Goal: Check status: Check status

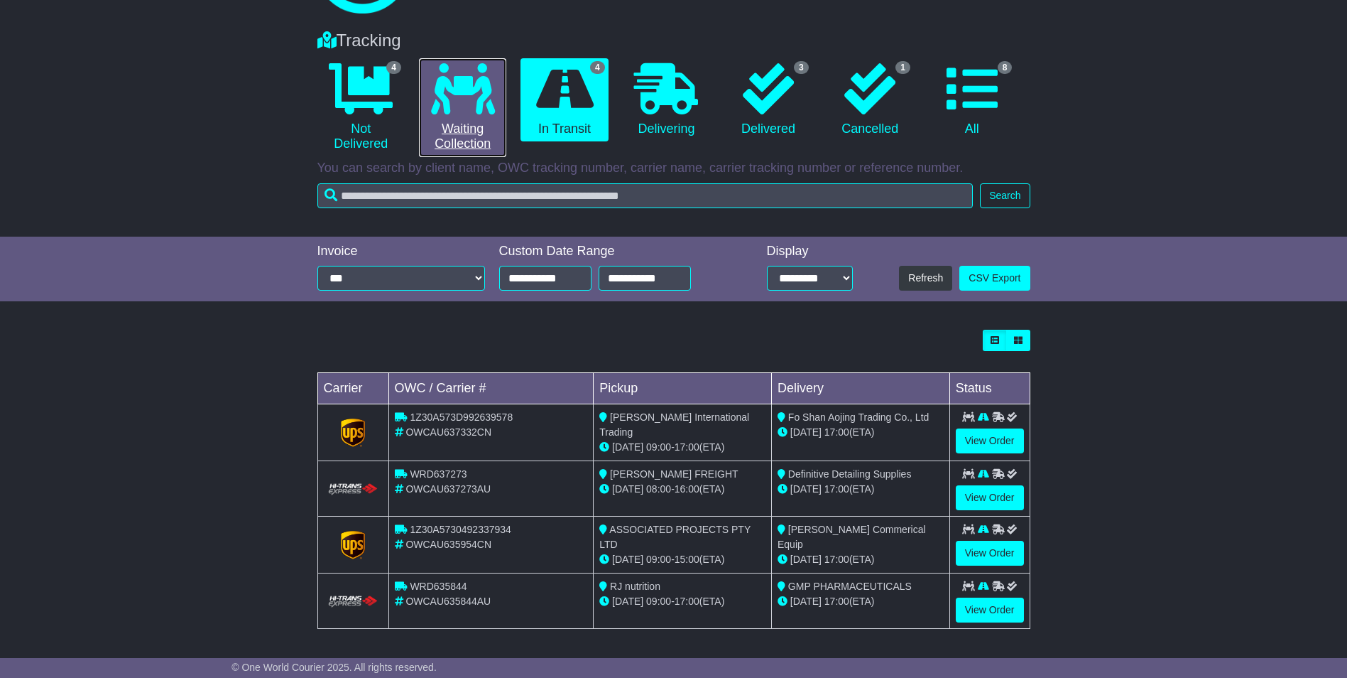
click at [463, 130] on link "0 Waiting Collection" at bounding box center [462, 107] width 87 height 99
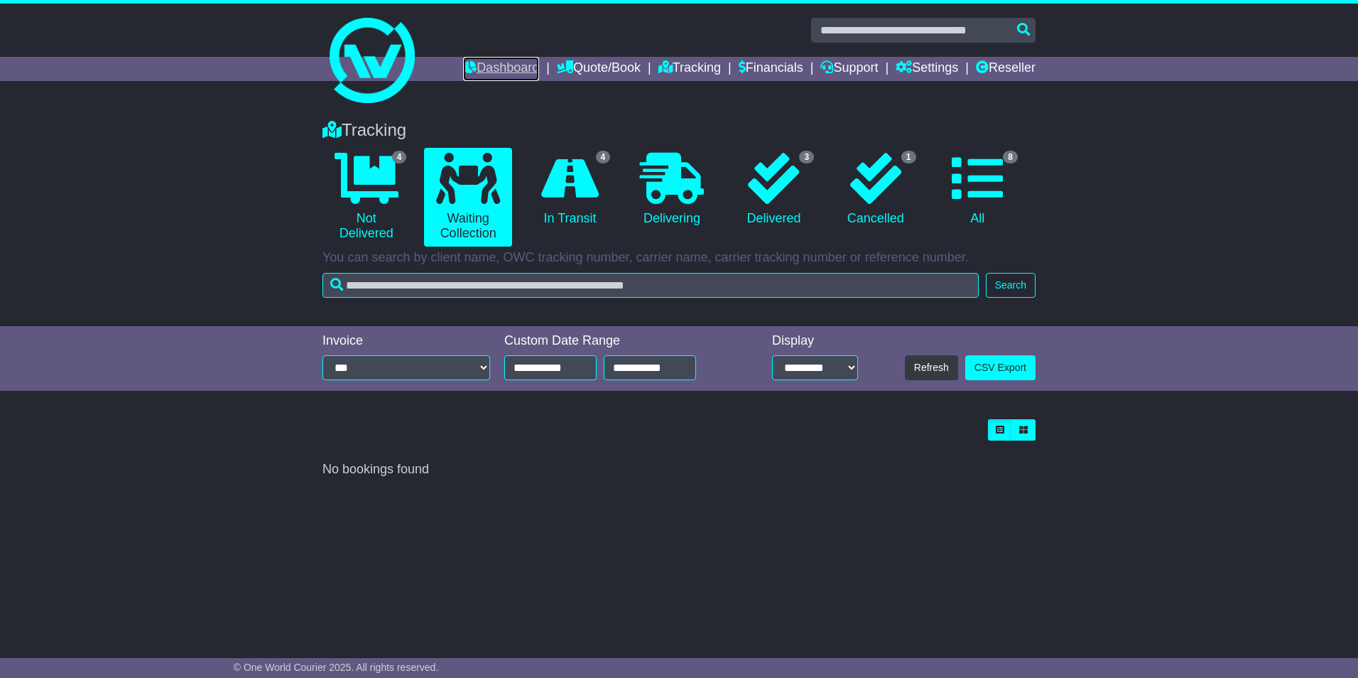
click at [508, 62] on link "Dashboard" at bounding box center [501, 69] width 76 height 24
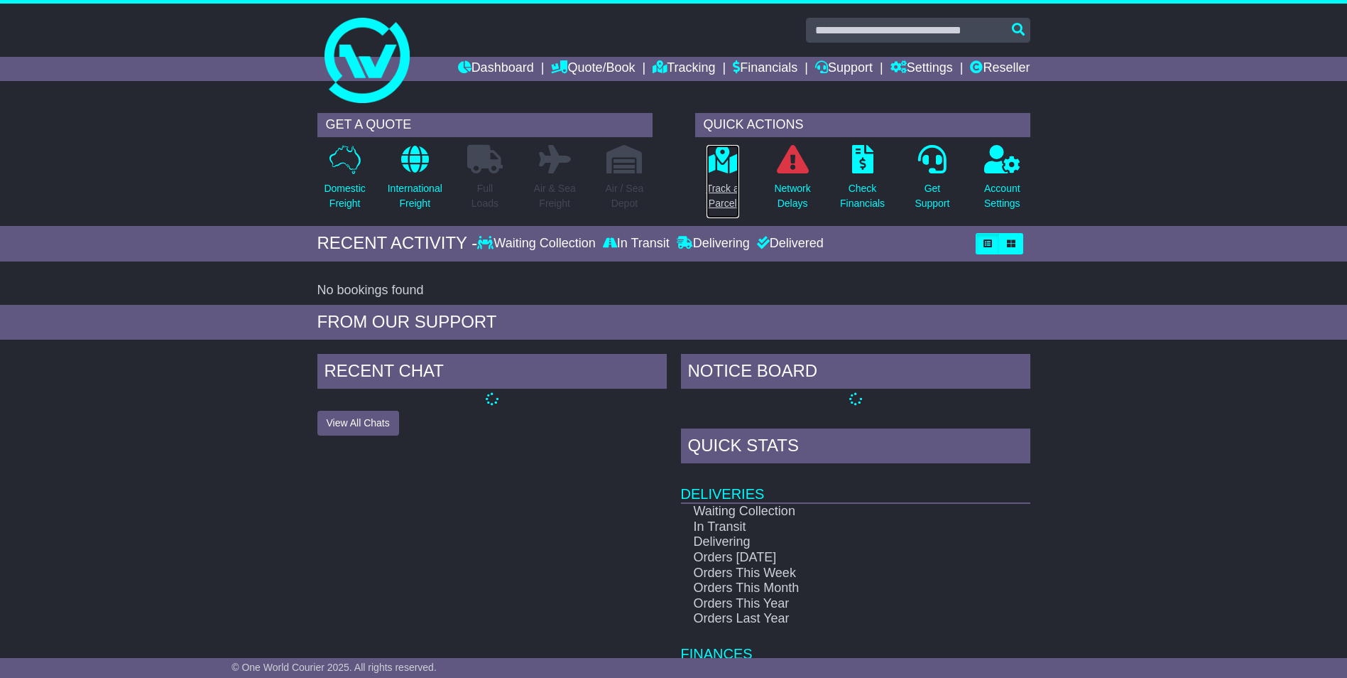
click at [727, 178] on link "Track a Parcel" at bounding box center [723, 181] width 34 height 75
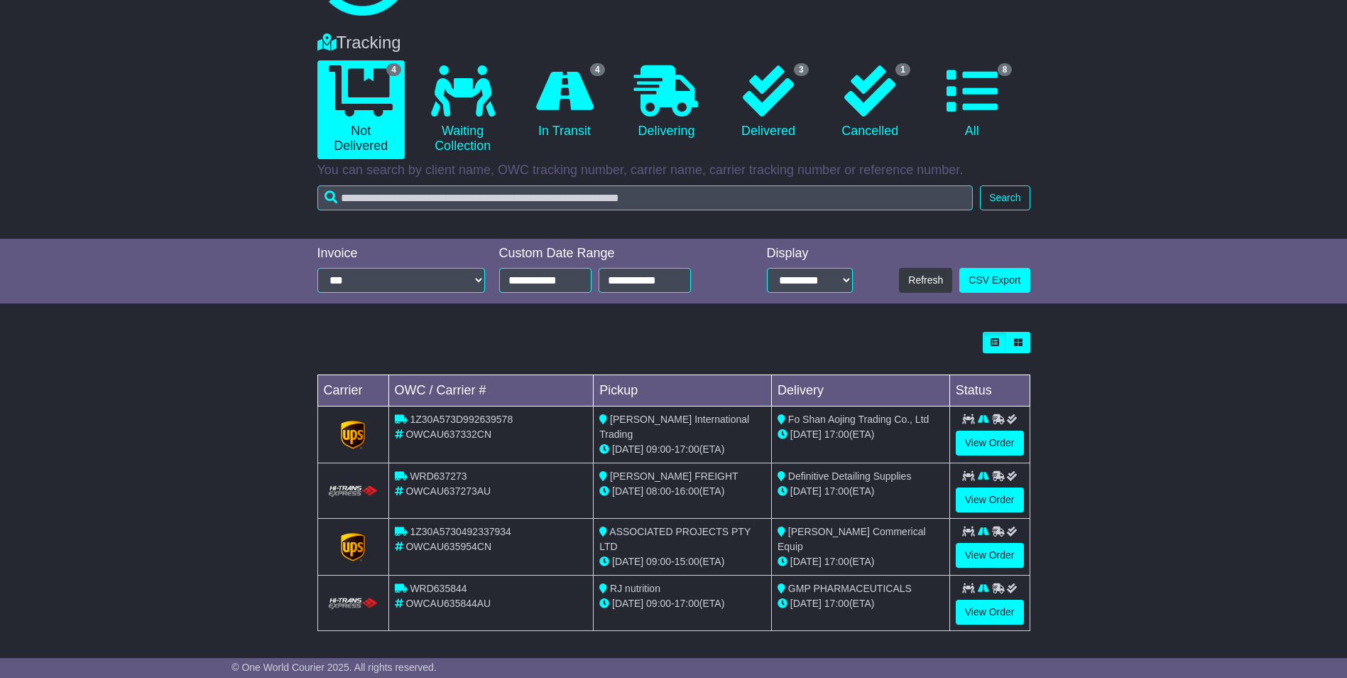
scroll to position [89, 0]
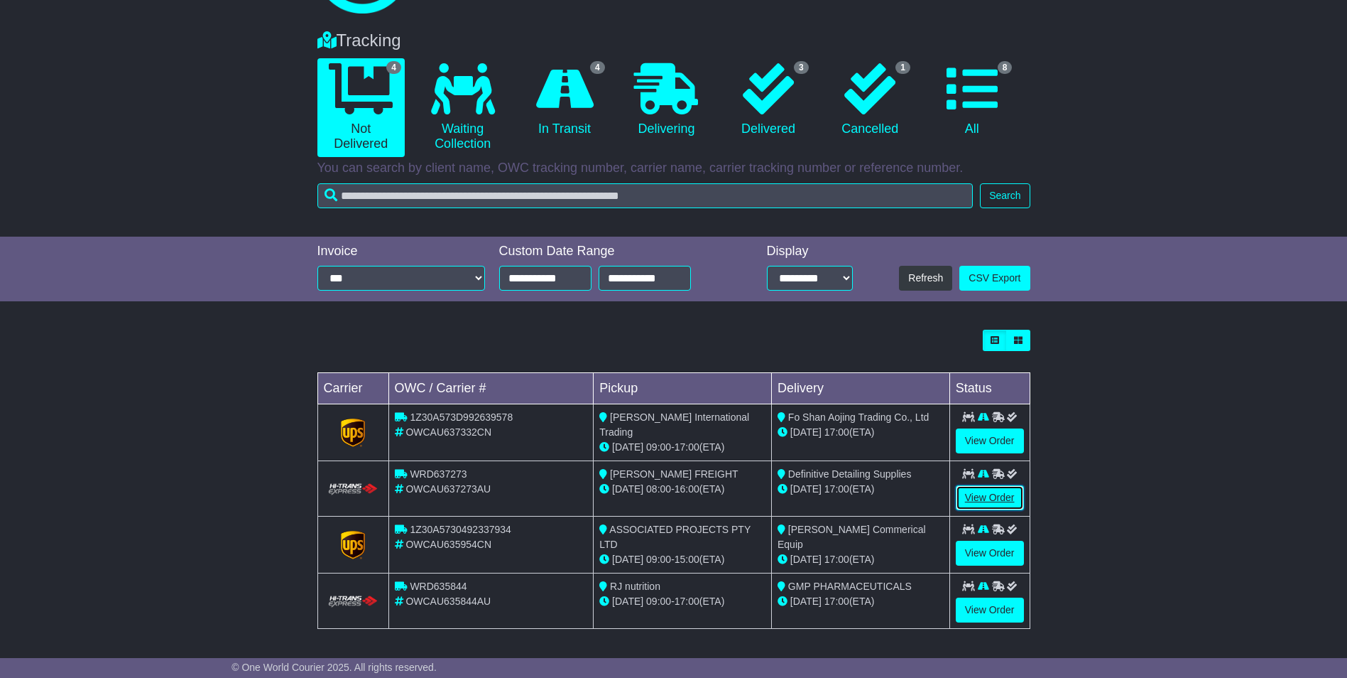
click at [996, 493] on link "View Order" at bounding box center [990, 497] width 68 height 25
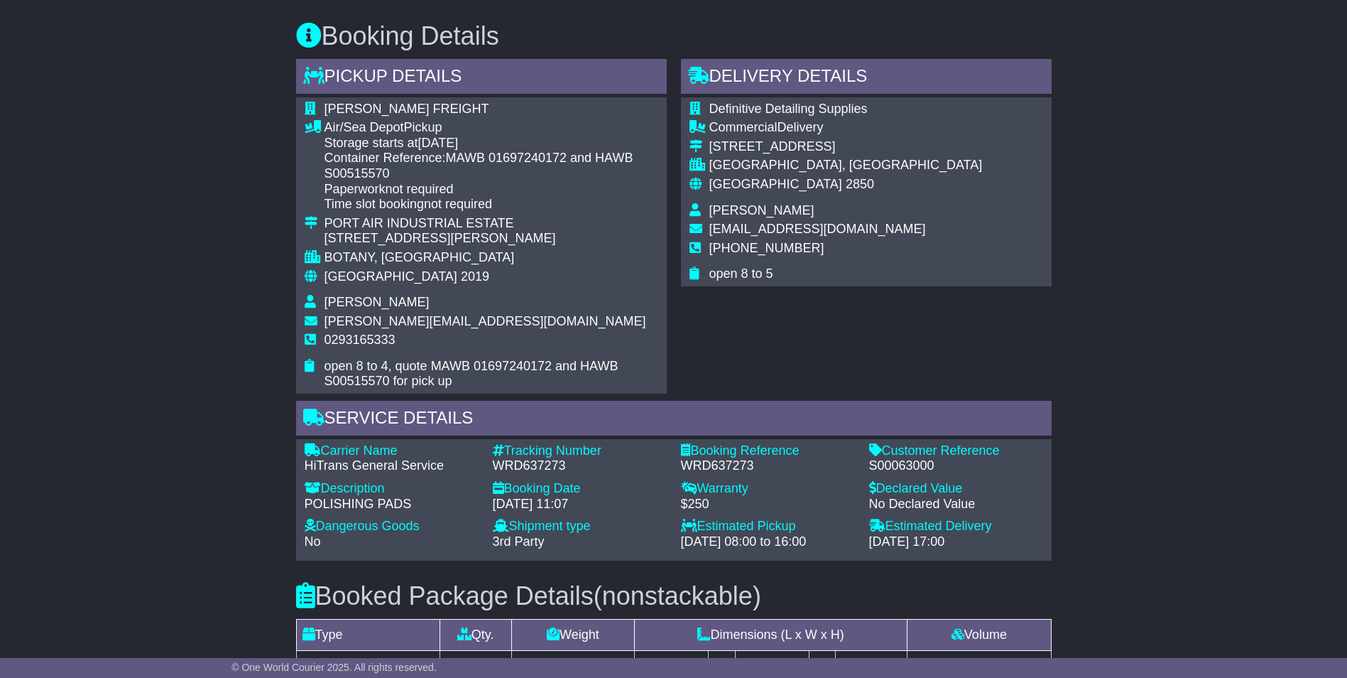
scroll to position [781, 0]
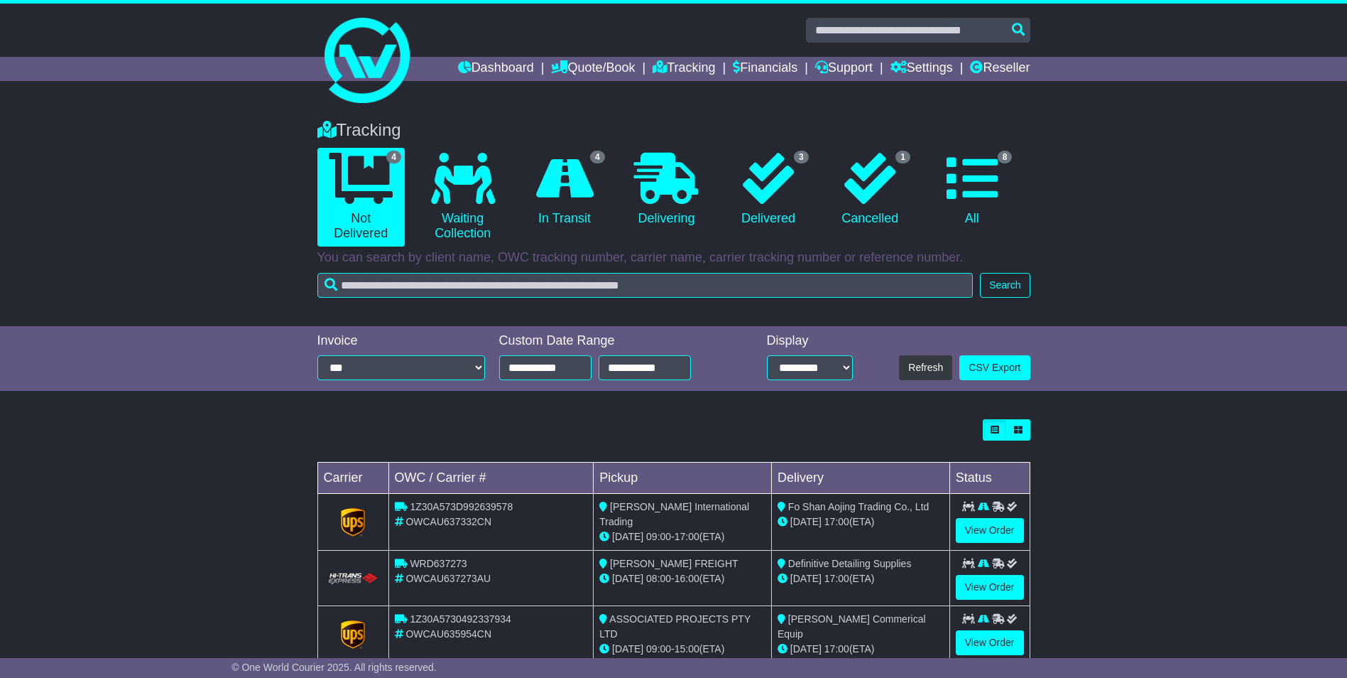
scroll to position [89, 0]
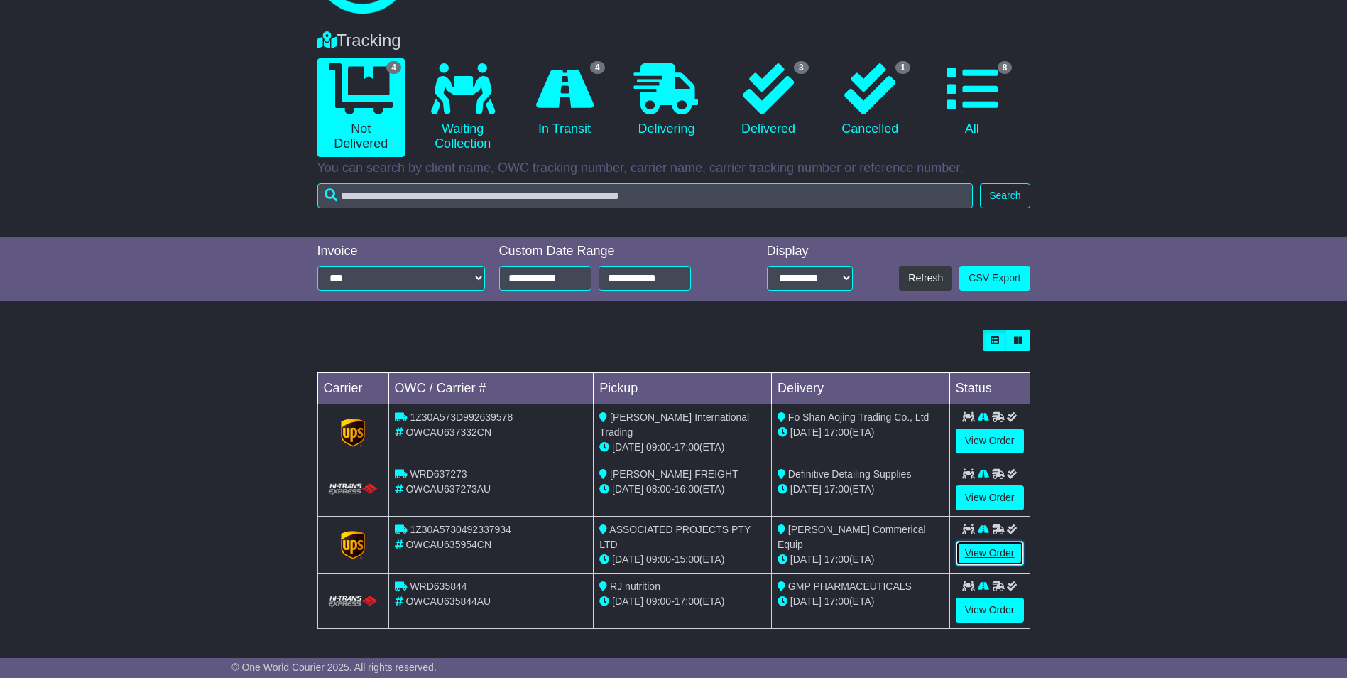
click at [978, 550] on link "View Order" at bounding box center [990, 552] width 68 height 25
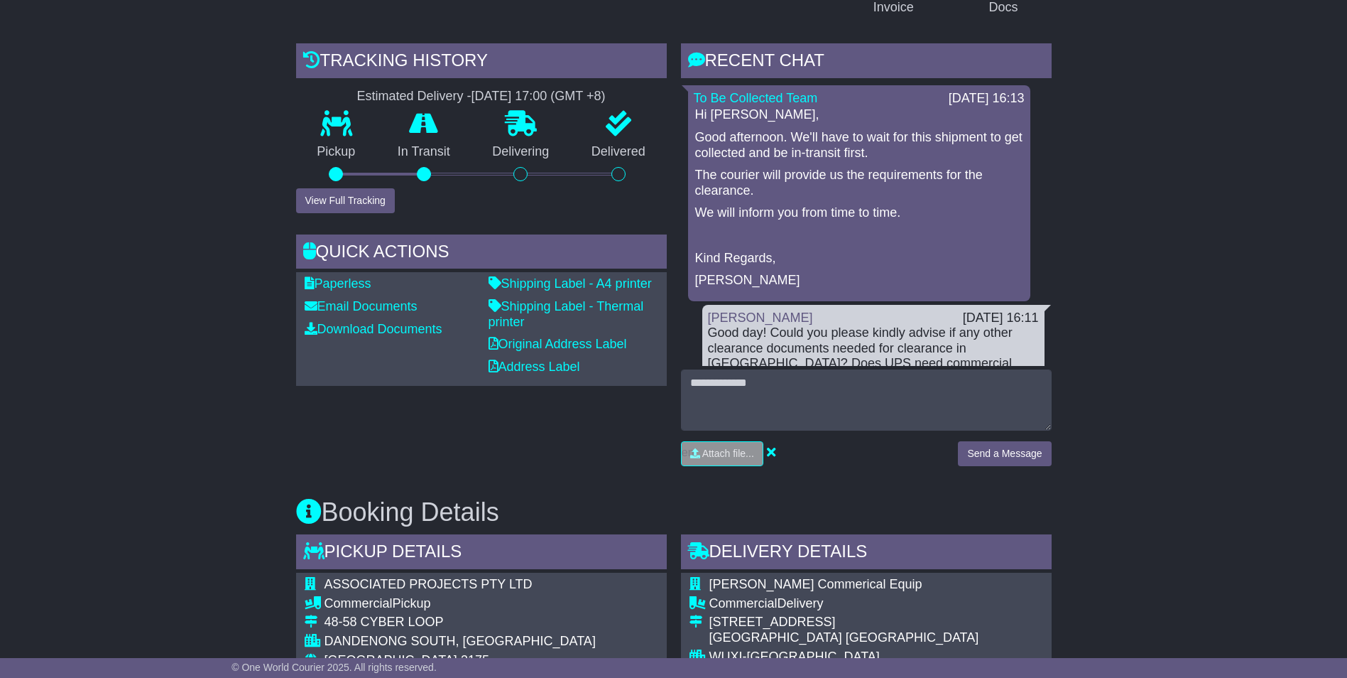
scroll to position [217, 0]
